Goal: Information Seeking & Learning: Learn about a topic

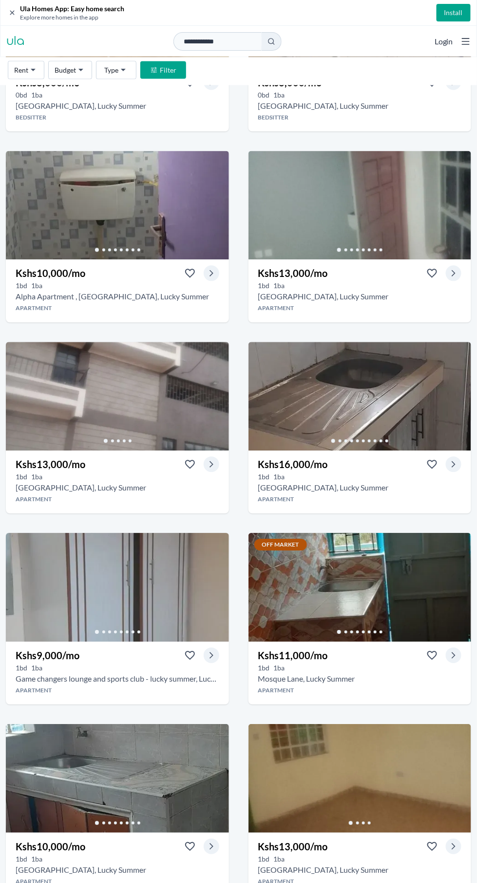
scroll to position [256, 0]
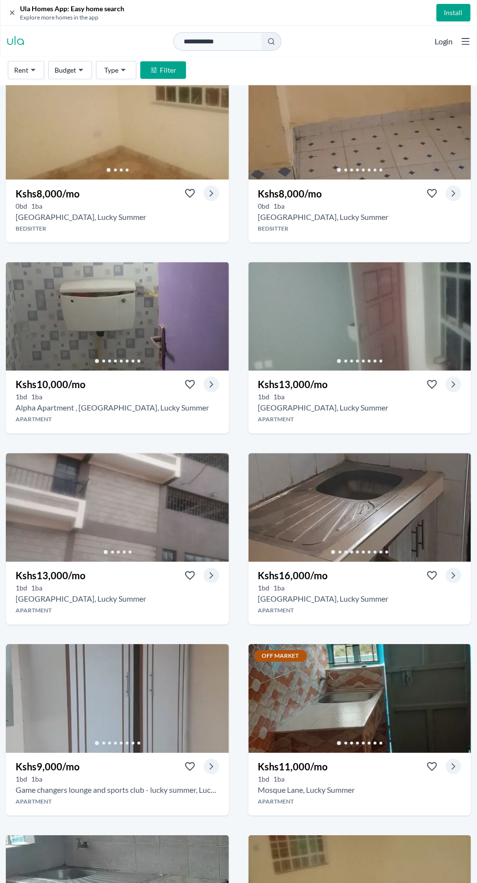
click at [170, 702] on img at bounding box center [117, 699] width 223 height 109
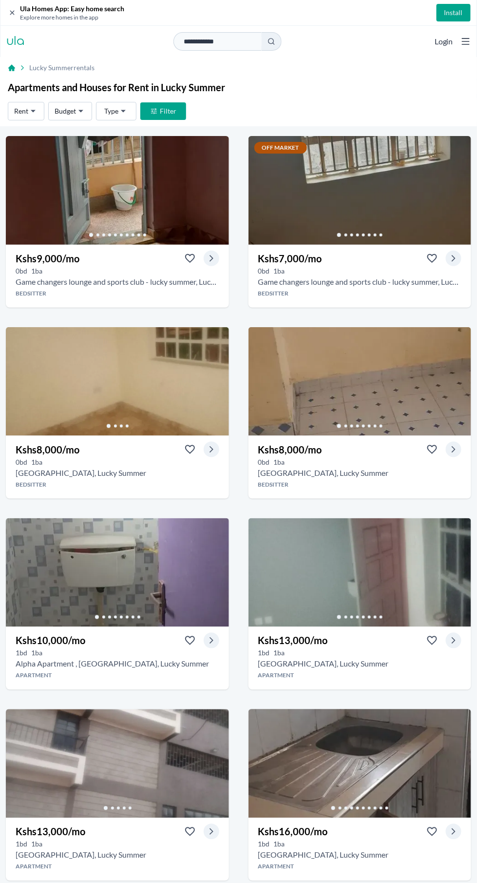
click at [343, 194] on img at bounding box center [360, 190] width 223 height 109
